Goal: Information Seeking & Learning: Learn about a topic

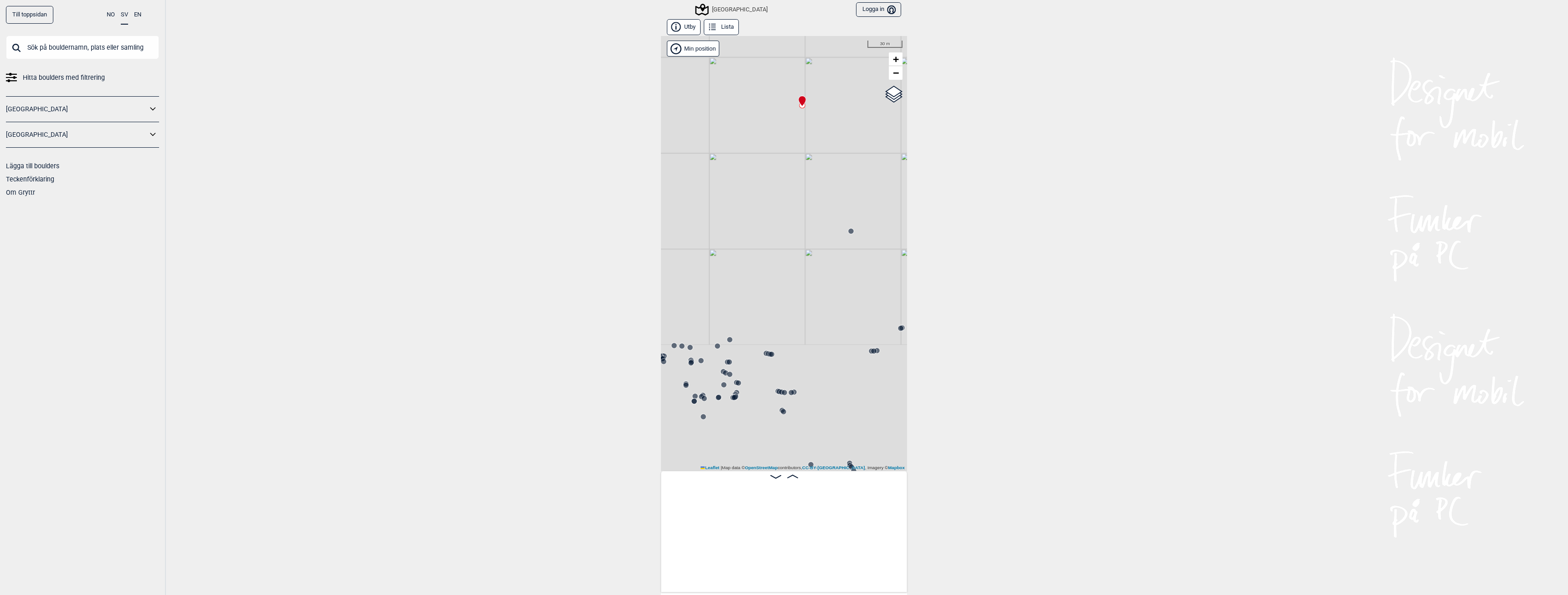
scroll to position [0, 13866]
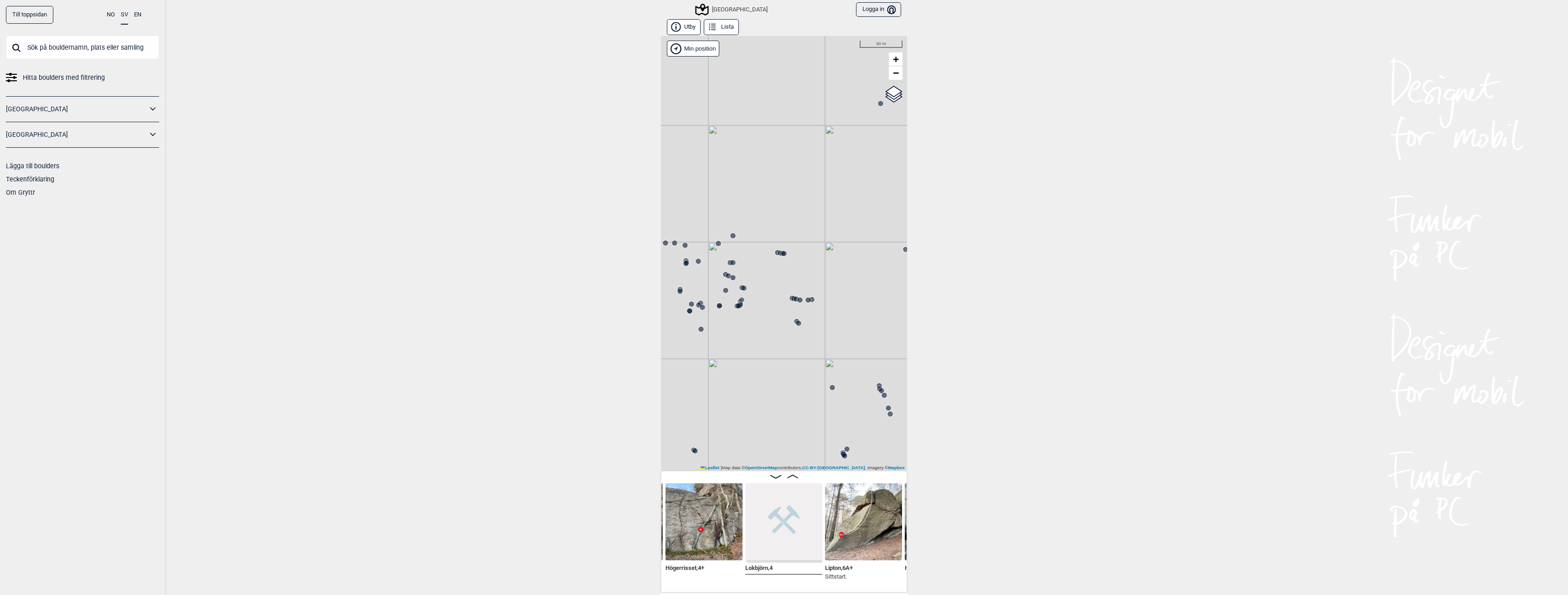
click at [725, 8] on div "[GEOGRAPHIC_DATA]" at bounding box center [732, 9] width 71 height 11
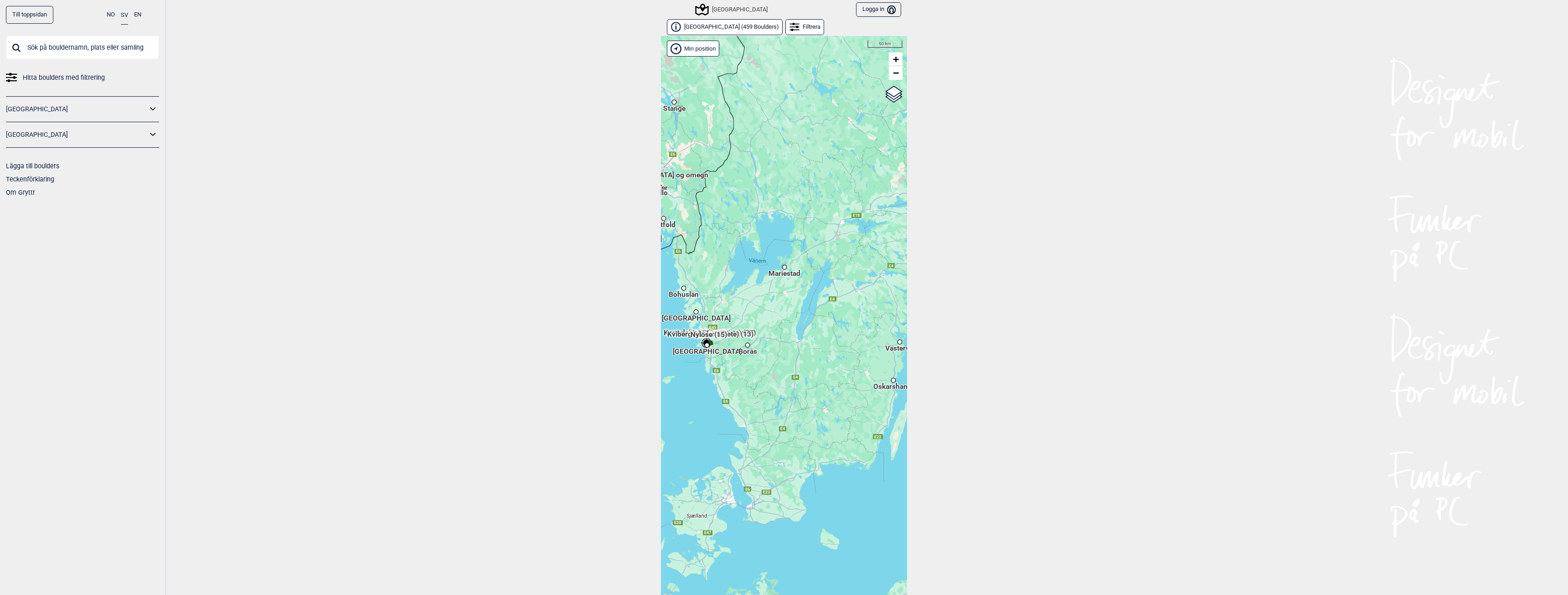
scroll to position [14, 0]
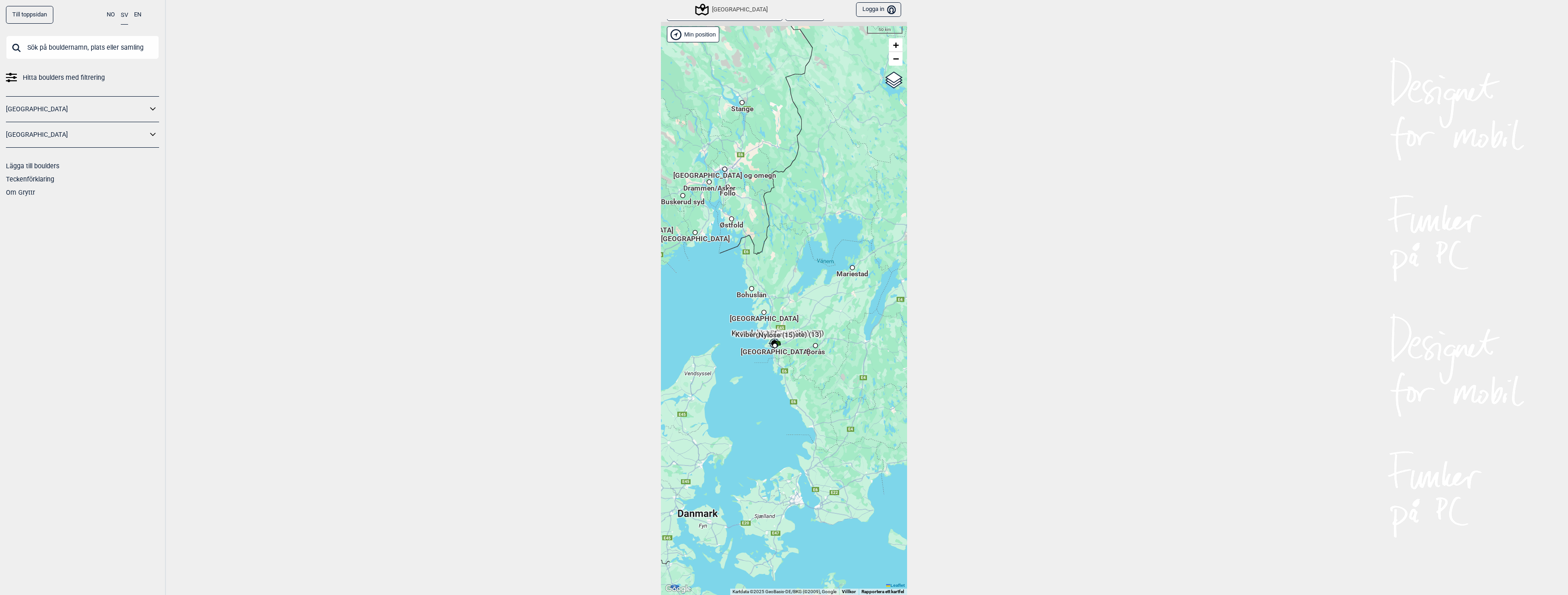
drag, startPoint x: 695, startPoint y: 297, endPoint x: 763, endPoint y: 311, distance: 69.4
click at [763, 311] on div "[PERSON_NAME] posisjon" at bounding box center [784, 308] width 246 height 573
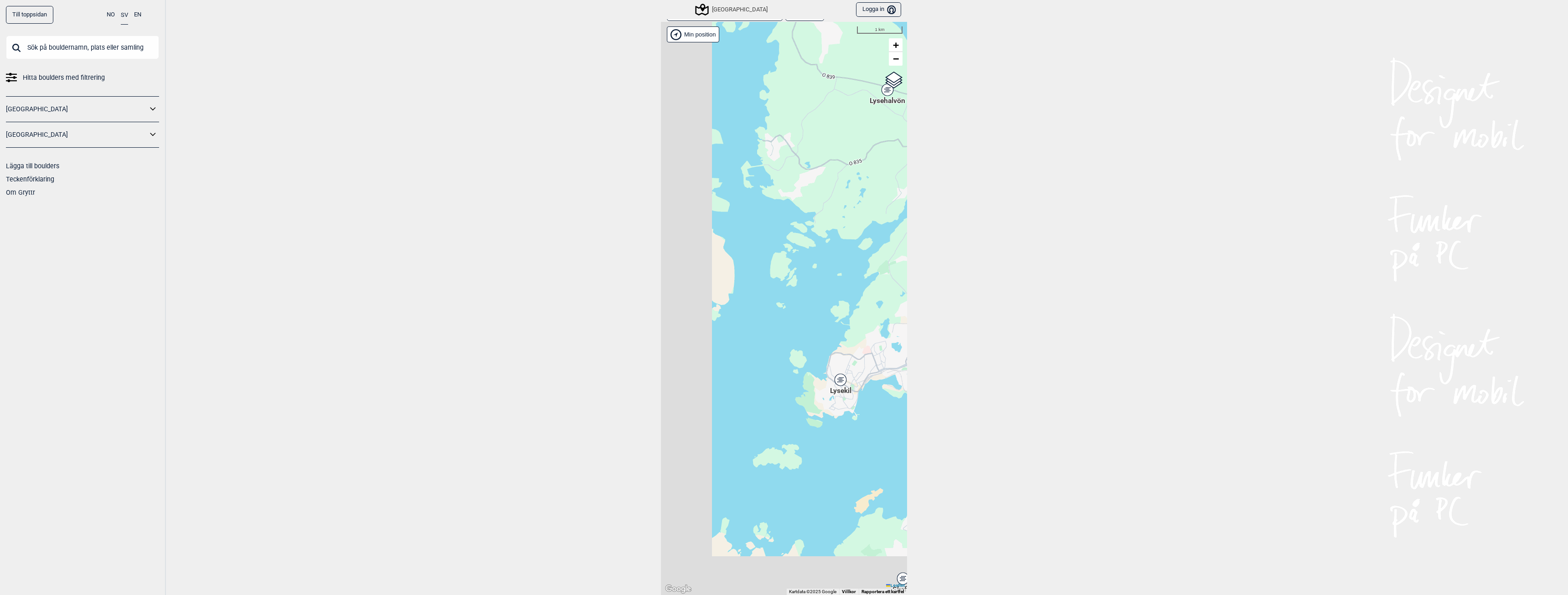
drag, startPoint x: 817, startPoint y: 437, endPoint x: 869, endPoint y: 343, distance: 107.4
click at [869, 343] on div "[PERSON_NAME] posisjon" at bounding box center [784, 308] width 246 height 573
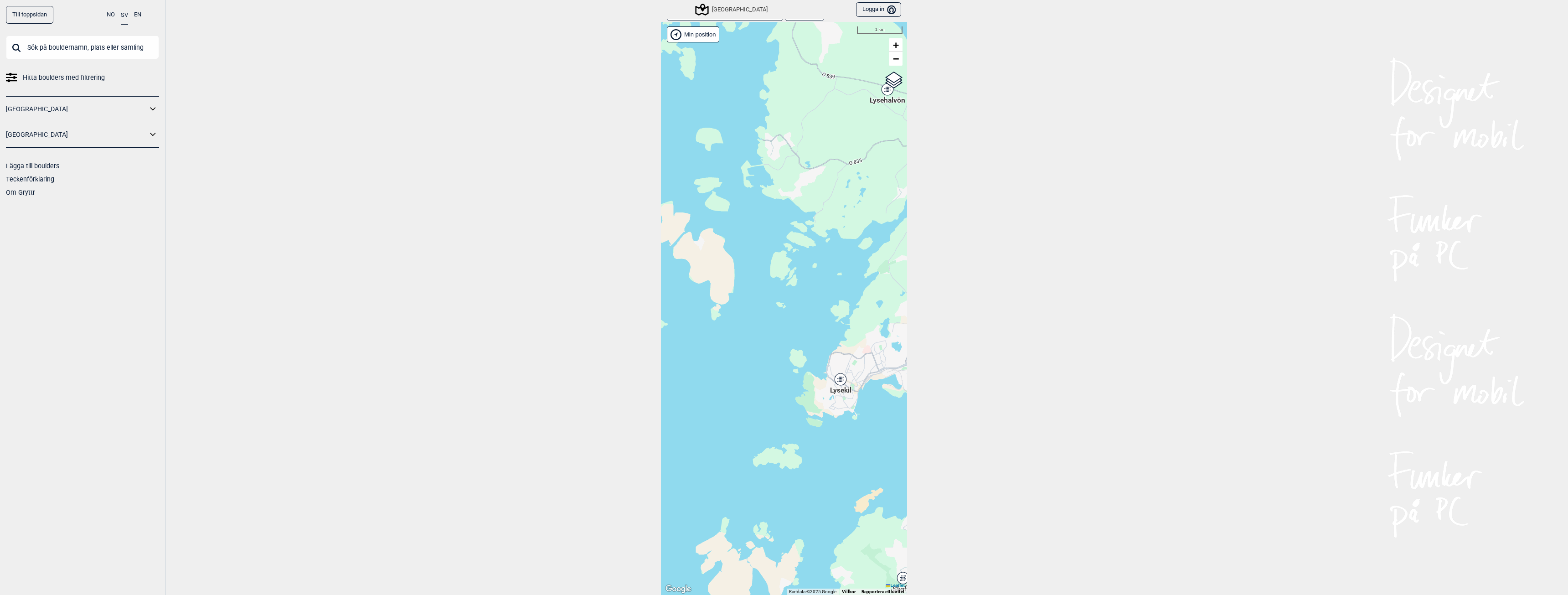
click at [837, 385] on span "Lysekil" at bounding box center [840, 385] width 21 height 0
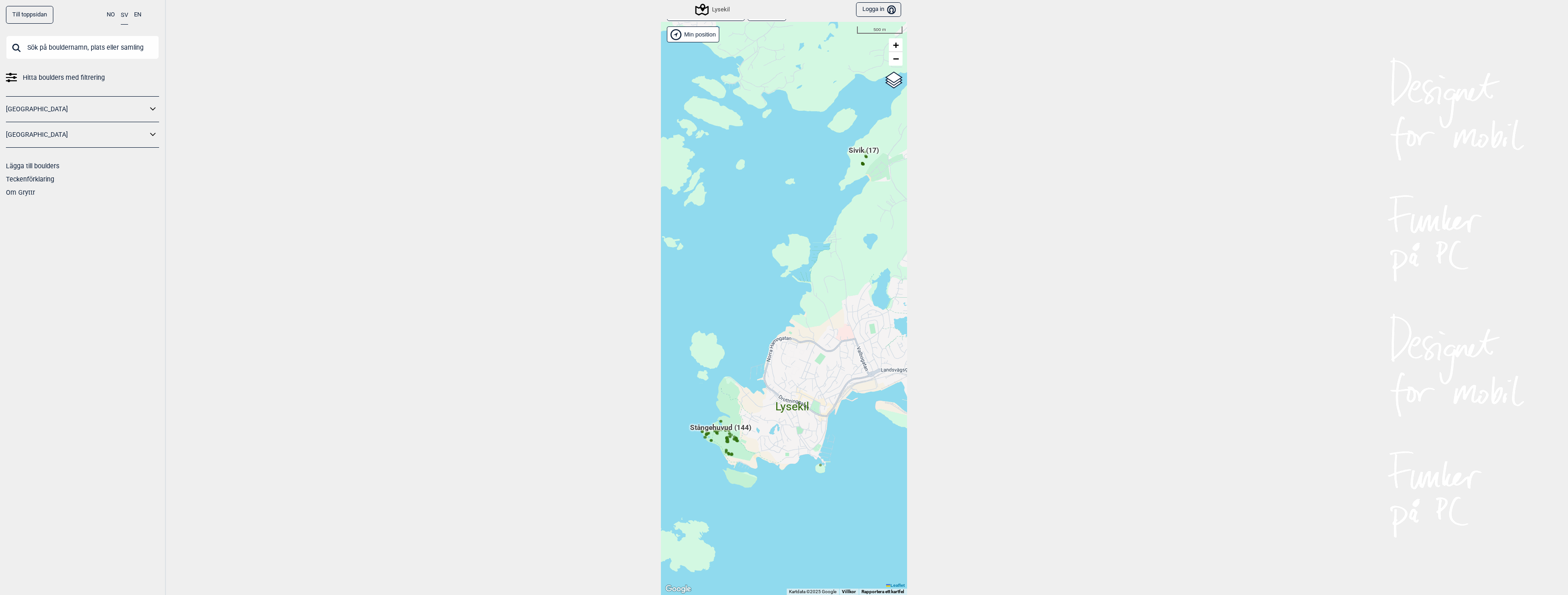
click at [726, 427] on span "Stångehuvud (144)" at bounding box center [720, 431] width 61 height 17
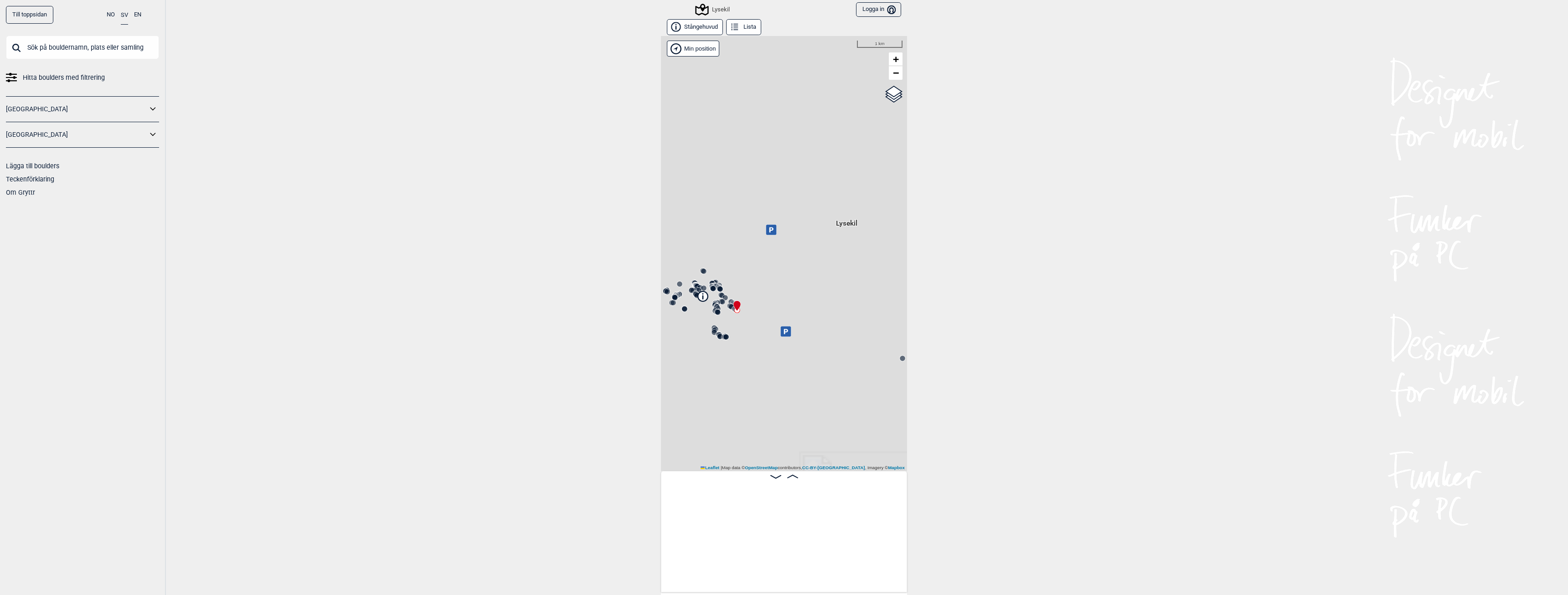
scroll to position [0, 72]
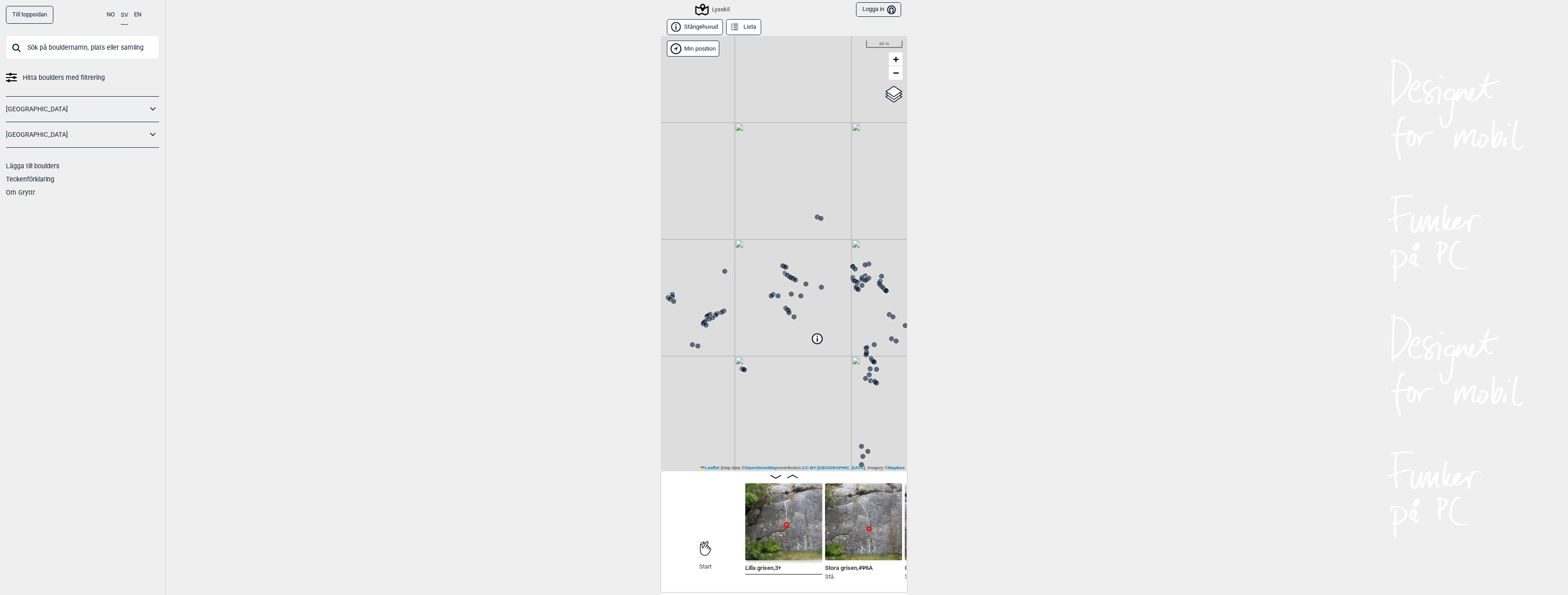
drag, startPoint x: 714, startPoint y: 288, endPoint x: 778, endPoint y: 352, distance: 90.5
click at [778, 352] on div "Lysekil" at bounding box center [784, 254] width 246 height 435
click at [708, 322] on circle at bounding box center [710, 323] width 6 height 6
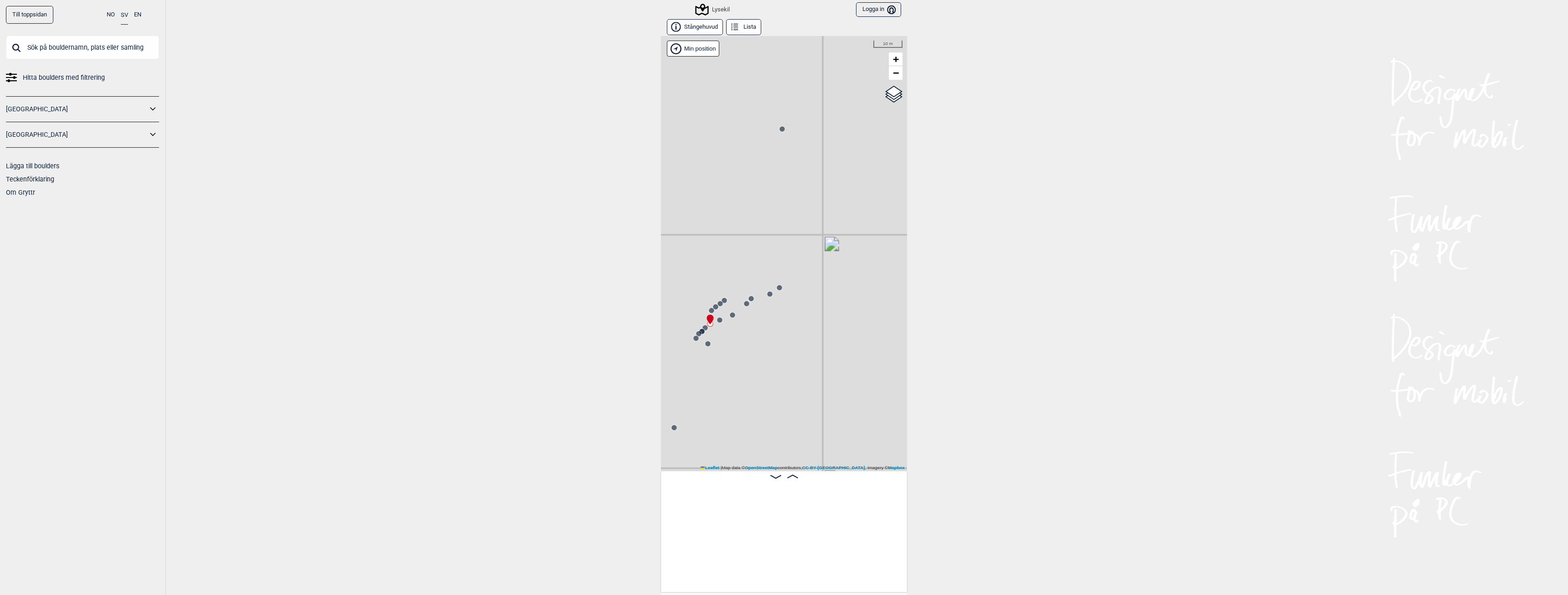
scroll to position [0, 6864]
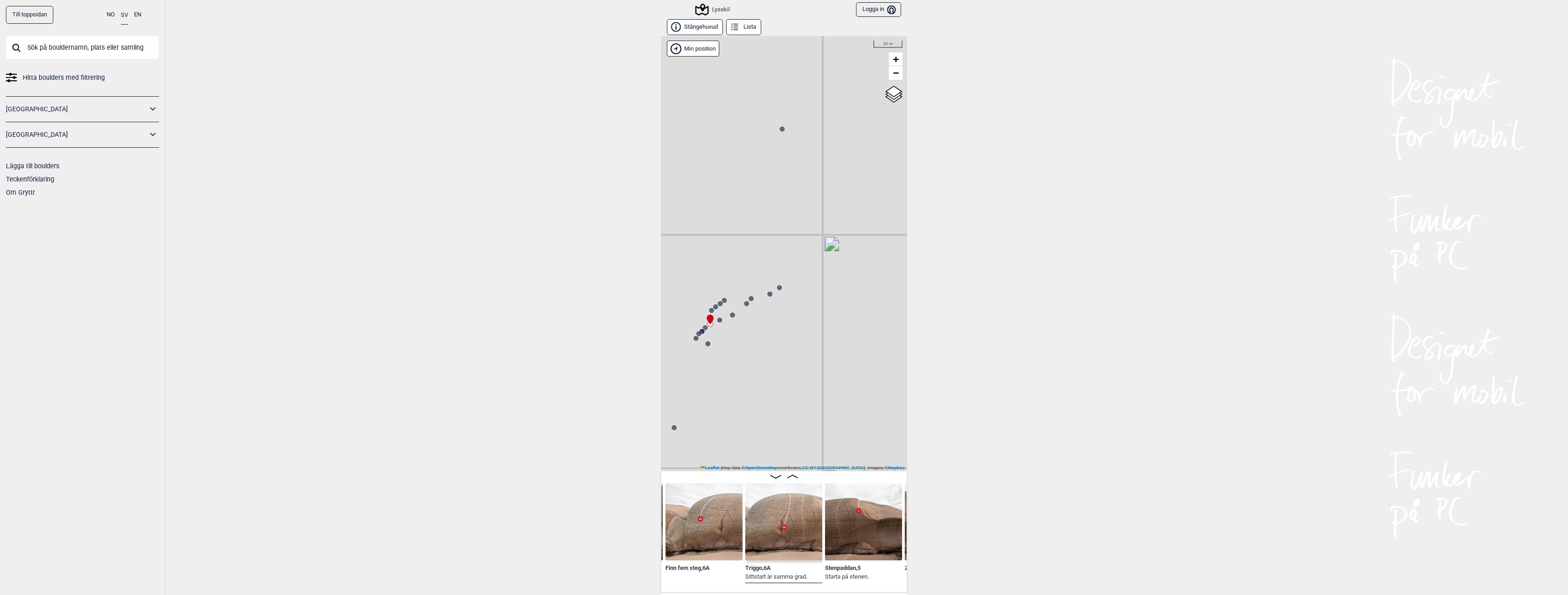
click at [782, 132] on icon at bounding box center [782, 128] width 7 height 7
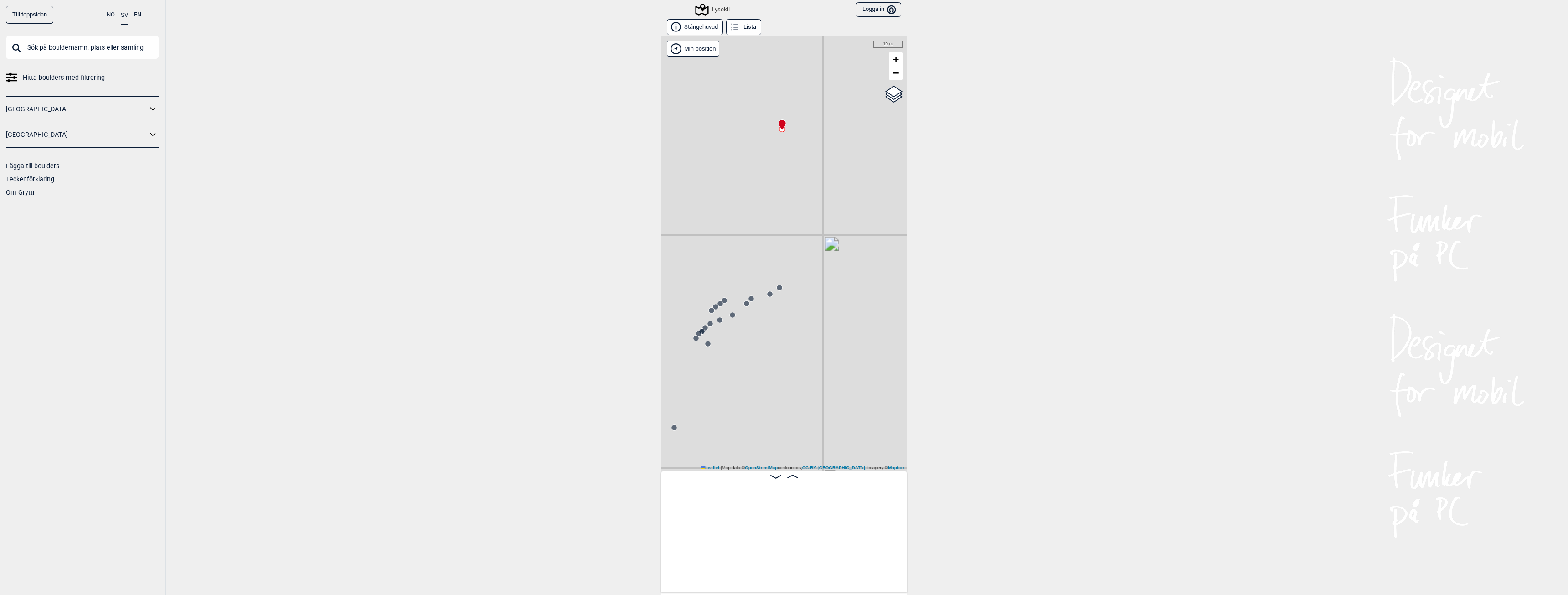
scroll to position [0, 7725]
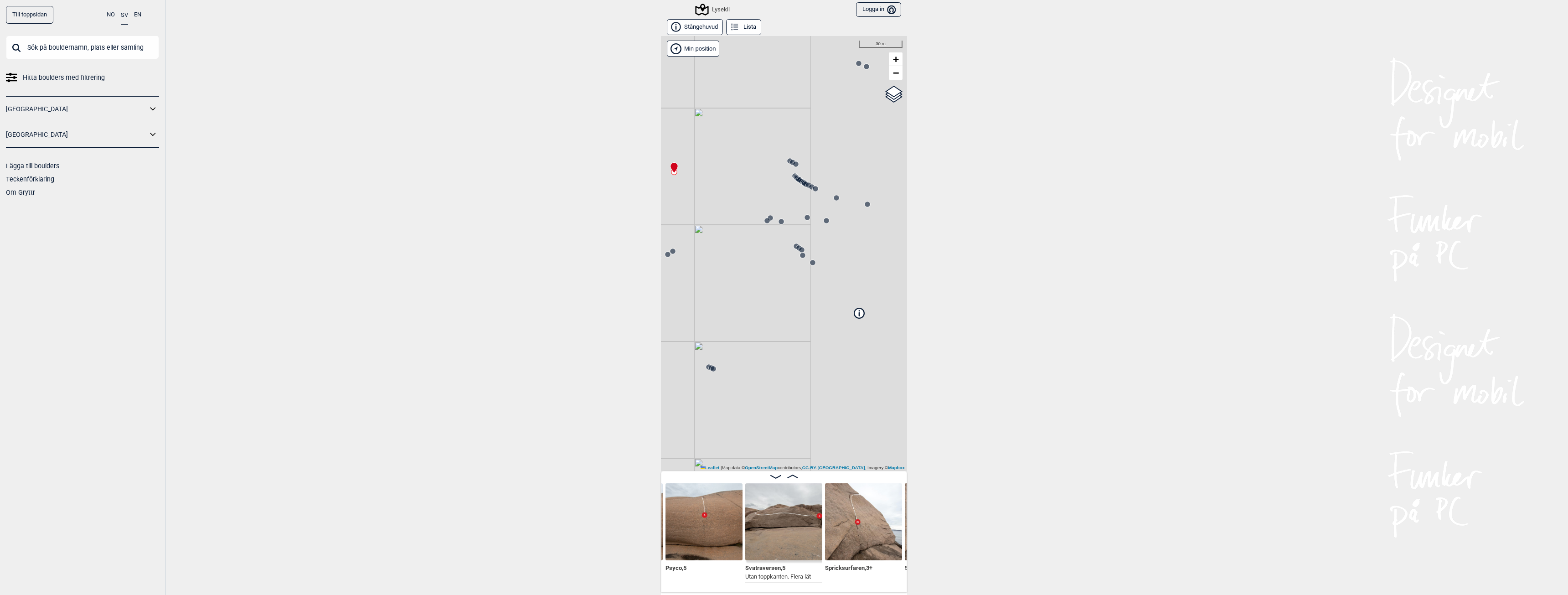
drag, startPoint x: 856, startPoint y: 187, endPoint x: 741, endPoint y: 229, distance: 122.4
click at [741, 229] on div "Lysekil" at bounding box center [784, 254] width 246 height 435
click at [791, 185] on circle at bounding box center [794, 186] width 6 height 6
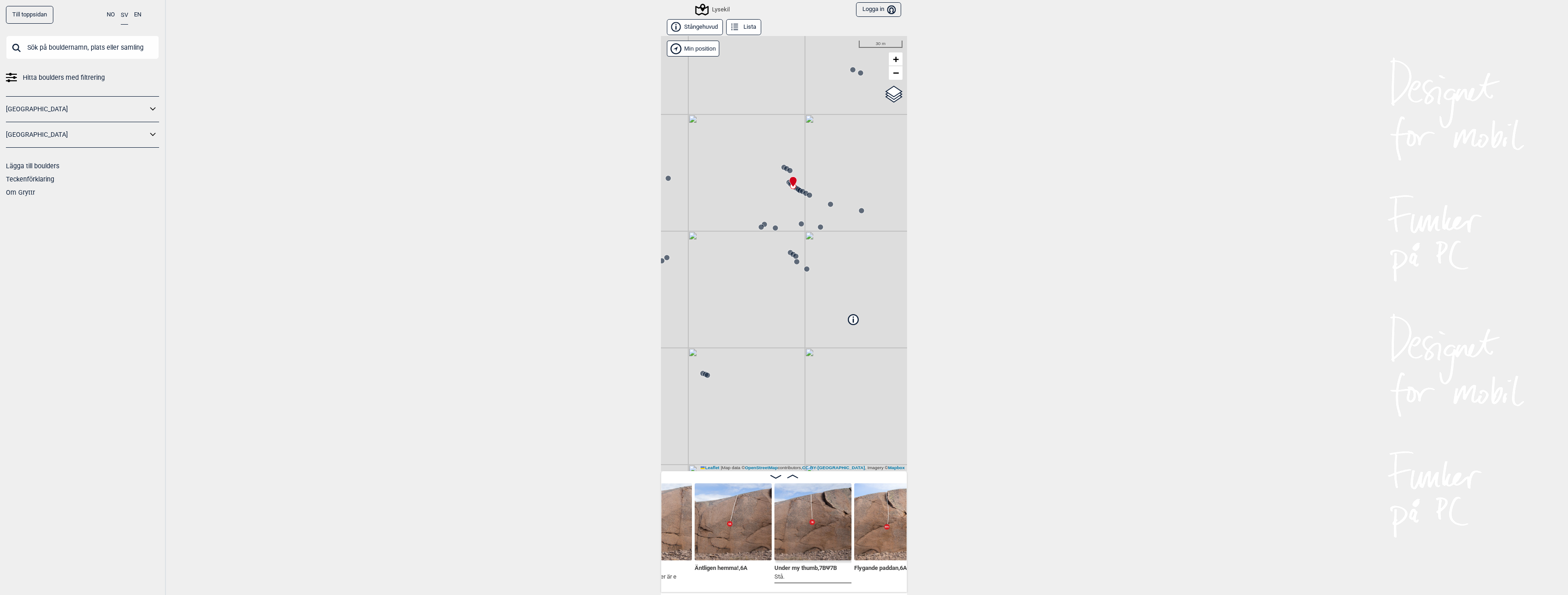
scroll to position [0, 4737]
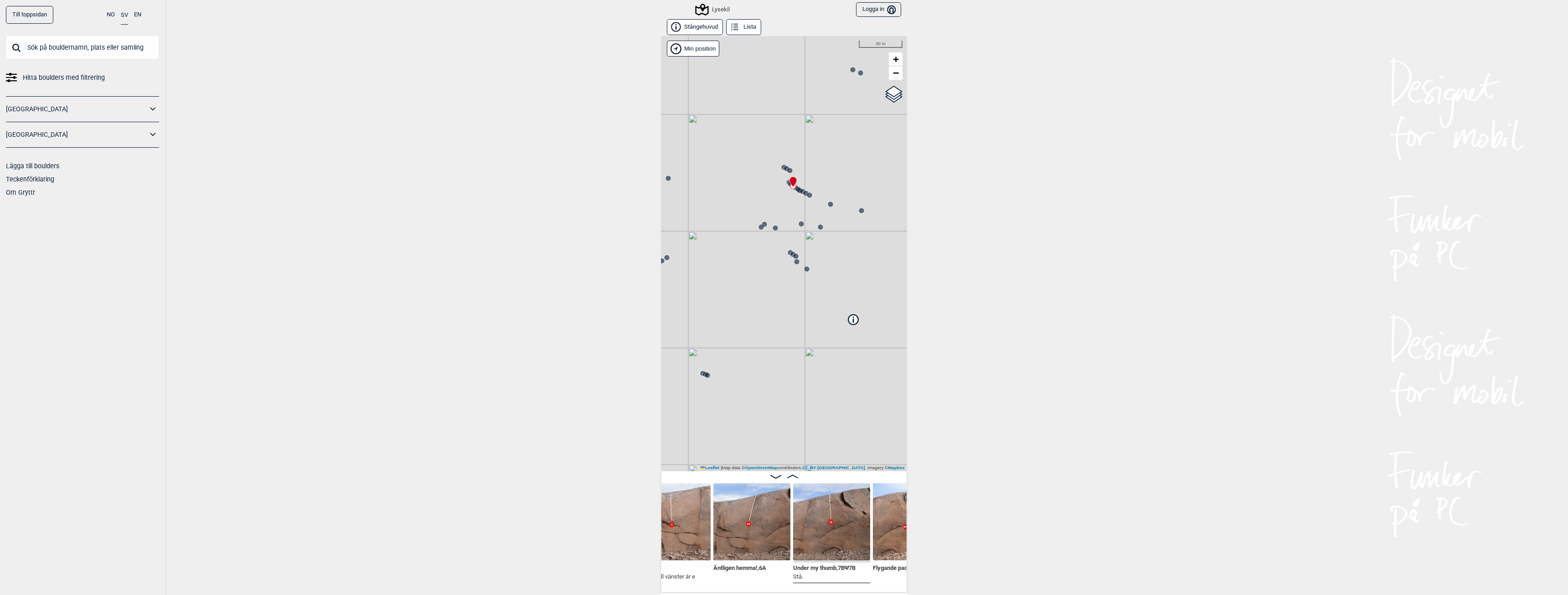
click at [770, 539] on img at bounding box center [752, 522] width 77 height 77
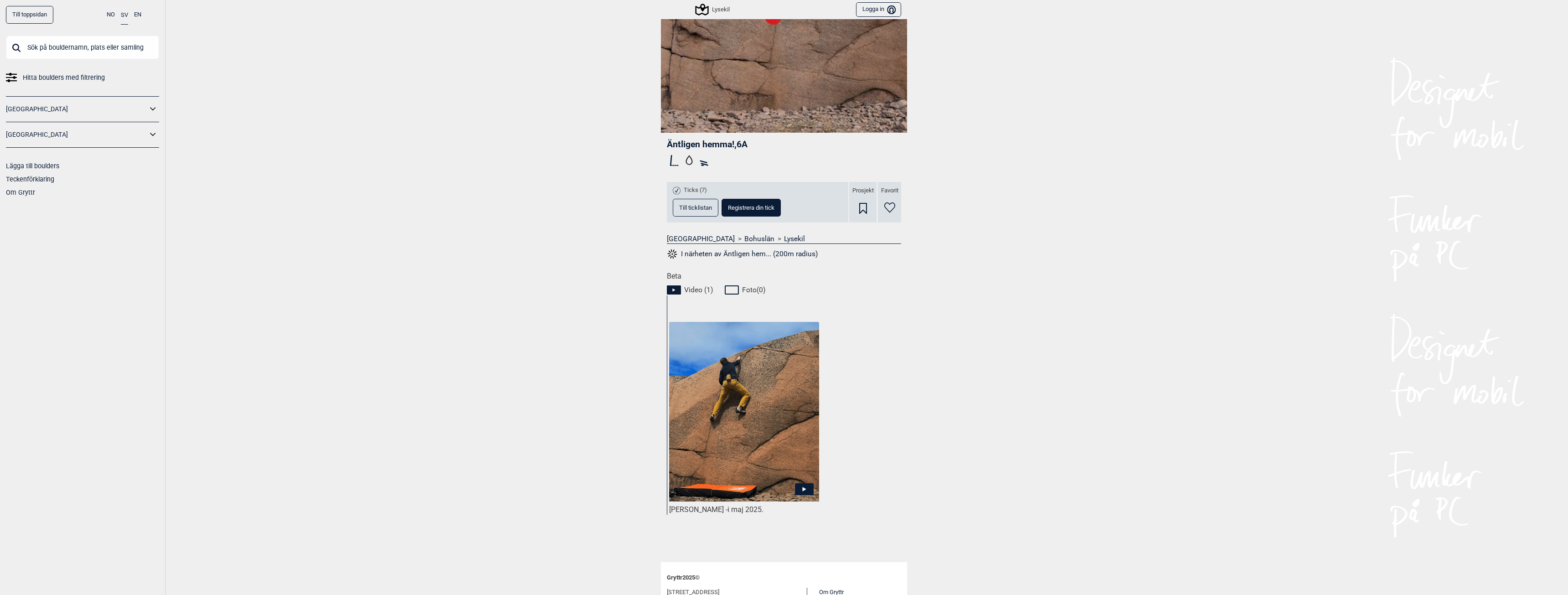
scroll to position [83, 0]
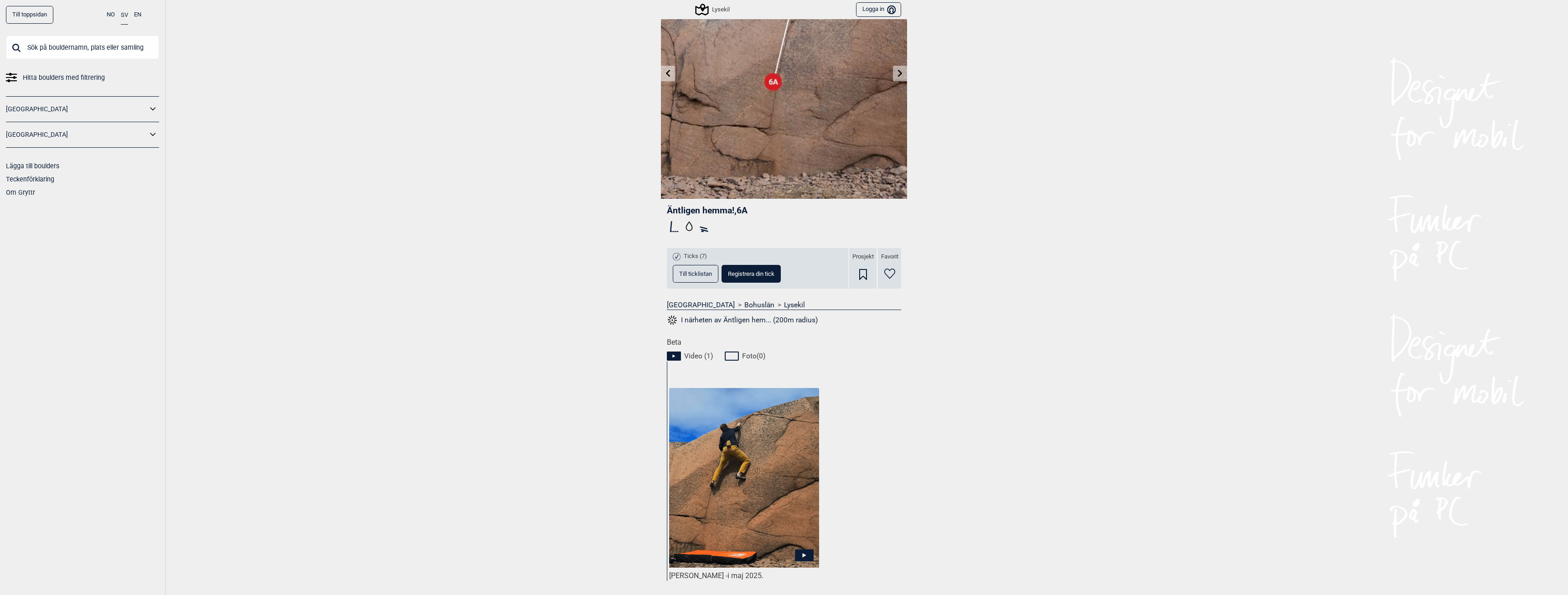
click at [686, 272] on span "Till ticklistan" at bounding box center [695, 273] width 33 height 6
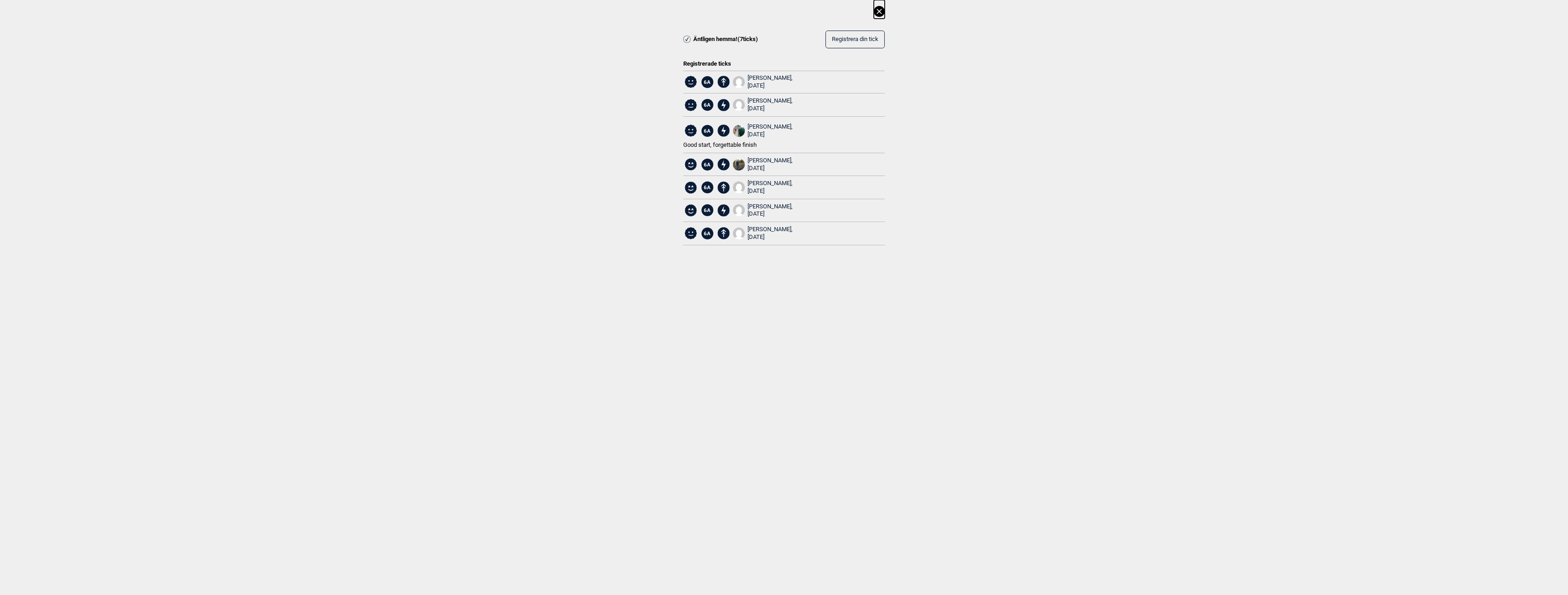
click at [878, 15] on icon at bounding box center [879, 11] width 11 height 11
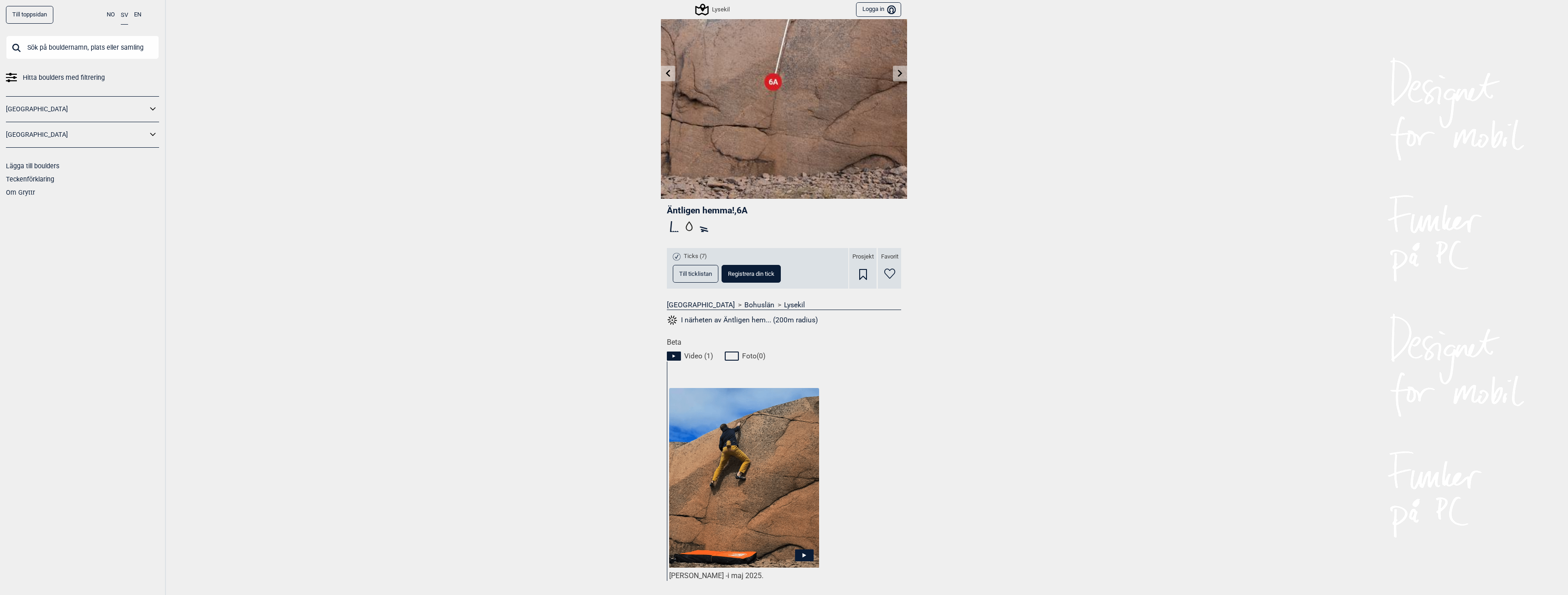
scroll to position [0, 0]
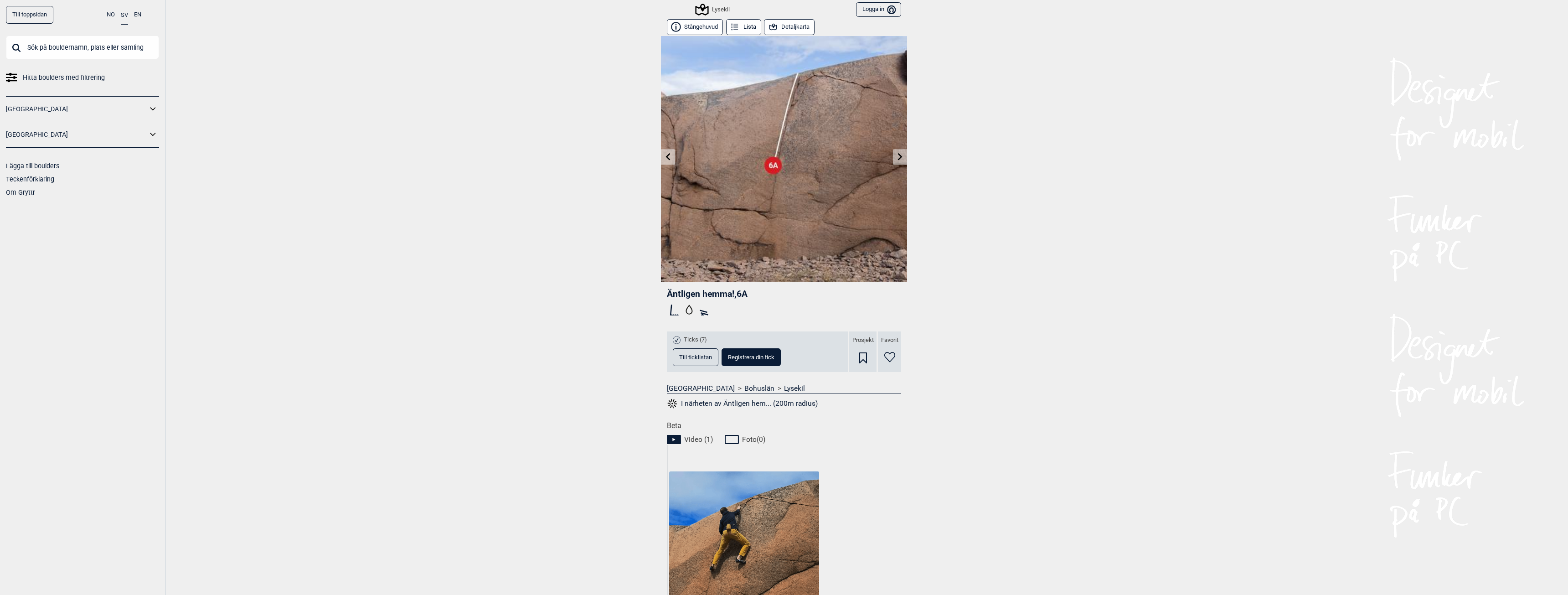
click at [692, 354] on button "Till ticklistan" at bounding box center [695, 358] width 46 height 18
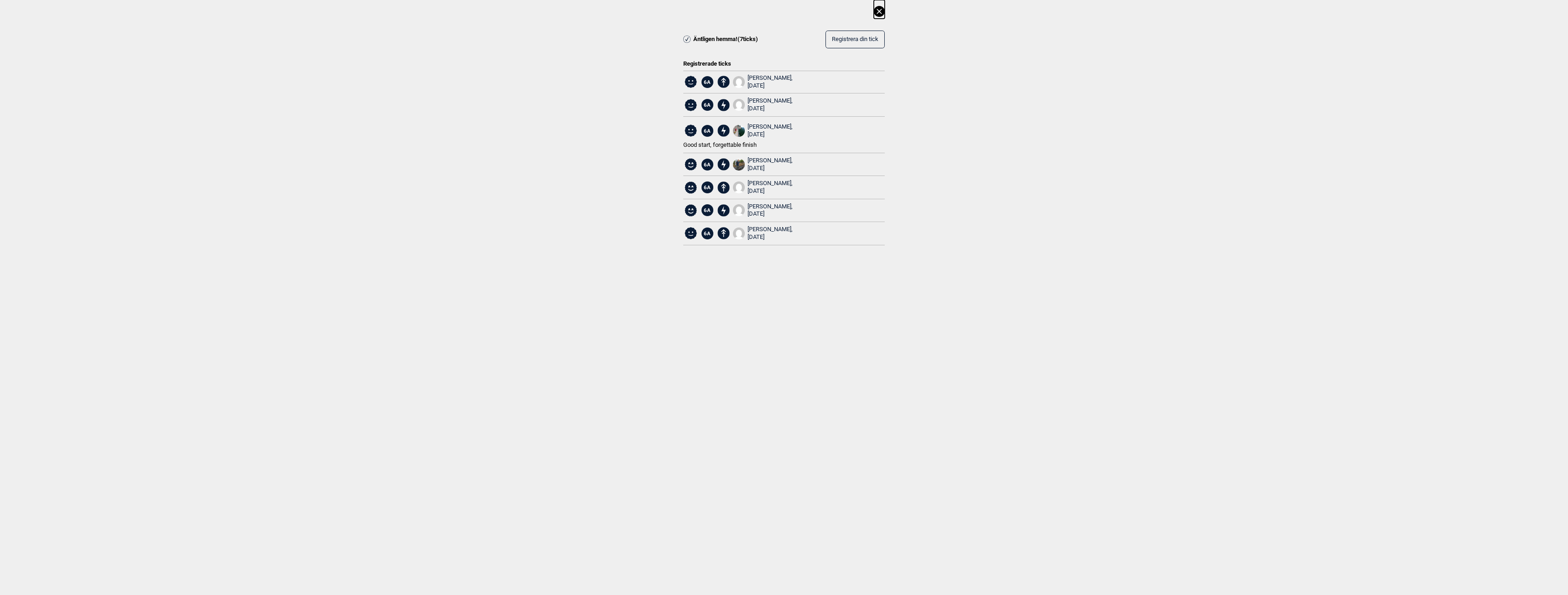
click at [760, 100] on div "[PERSON_NAME], [DATE]" at bounding box center [770, 105] width 45 height 15
